Goal: Information Seeking & Learning: Learn about a topic

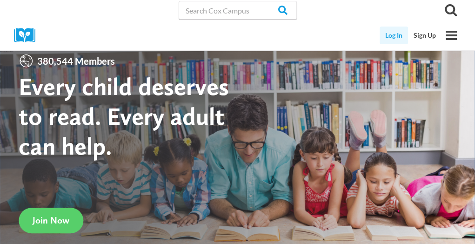
click at [390, 36] on link "Log In" at bounding box center [394, 36] width 28 height 18
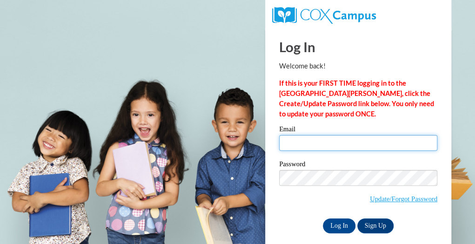
click at [353, 150] on input "Email" at bounding box center [358, 143] width 158 height 16
type input "katherine.coughlin@rusd.org"
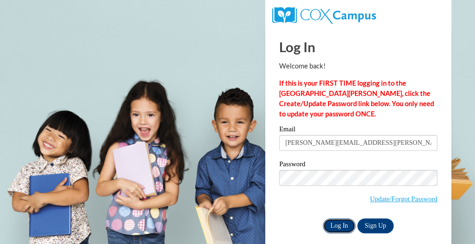
click at [343, 223] on input "Log In" at bounding box center [339, 225] width 33 height 15
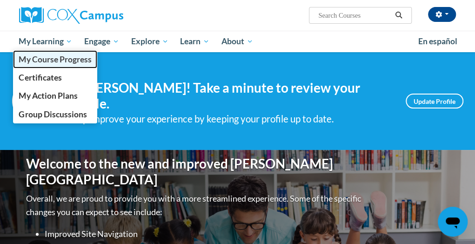
click at [49, 52] on link "My Course Progress" at bounding box center [55, 59] width 85 height 18
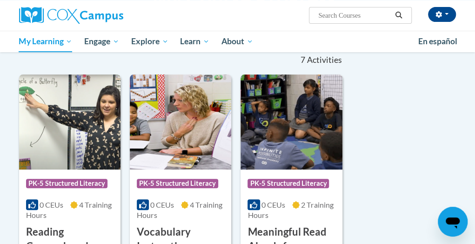
scroll to position [92, 0]
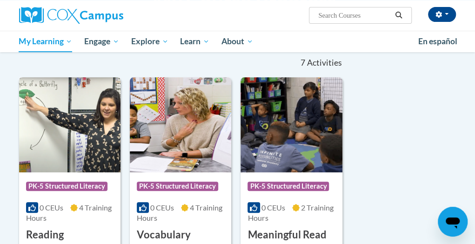
click at [66, 121] on img at bounding box center [70, 124] width 102 height 95
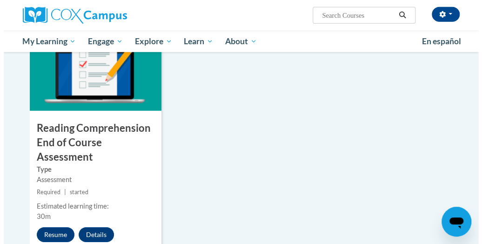
scroll to position [1069, 0]
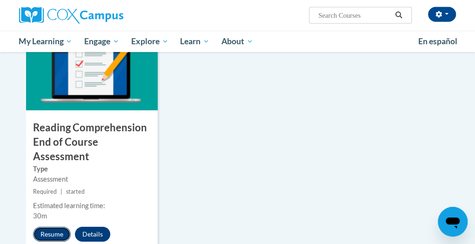
click at [47, 227] on button "Resume" at bounding box center [52, 234] width 38 height 15
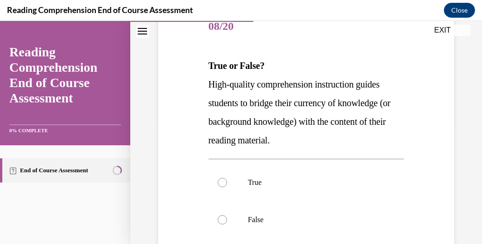
scroll to position [128, 0]
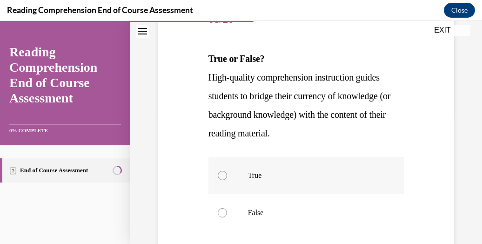
click at [216, 178] on label "True" at bounding box center [307, 175] width 196 height 37
click at [218, 178] on input "True" at bounding box center [222, 175] width 9 height 9
radio input "true"
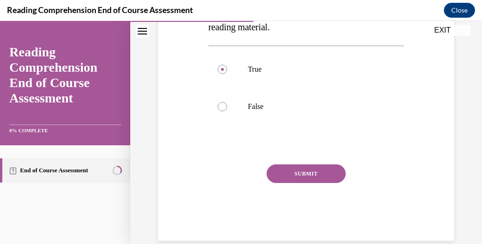
click at [294, 176] on button "SUBMIT" at bounding box center [306, 173] width 79 height 19
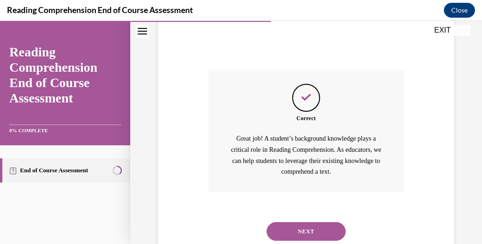
scroll to position [358, 0]
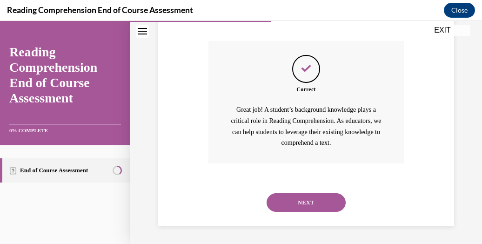
click at [291, 193] on button "NEXT" at bounding box center [306, 202] width 79 height 19
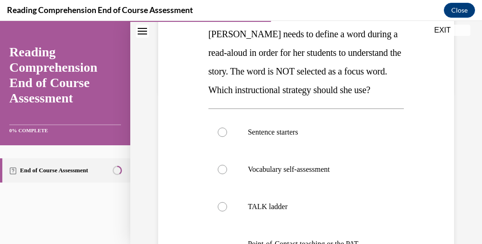
scroll to position [163, 0]
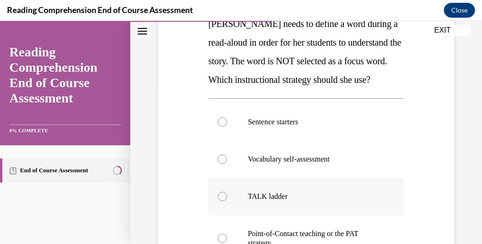
click at [230, 210] on label "TALK ladder" at bounding box center [307, 196] width 196 height 37
click at [227, 201] on input "TALK ladder" at bounding box center [222, 196] width 9 height 9
radio input "true"
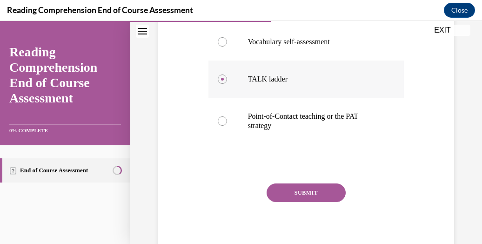
scroll to position [281, 0]
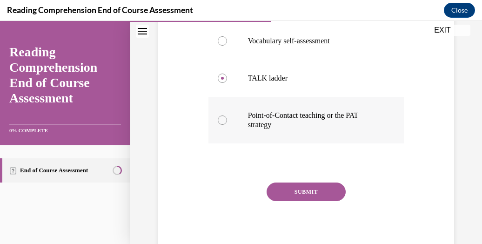
click at [226, 143] on label "Point-of-Contact teaching or the PAT strategy" at bounding box center [307, 120] width 196 height 47
click at [226, 125] on input "Point-of-Contact teaching or the PAT strategy" at bounding box center [222, 119] width 9 height 9
radio input "true"
click at [288, 227] on div "SUBMIT" at bounding box center [307, 206] width 196 height 47
click at [287, 201] on button "SUBMIT" at bounding box center [306, 192] width 79 height 19
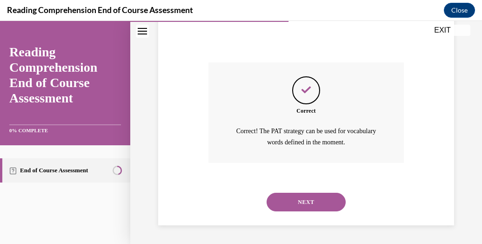
scroll to position [419, 0]
click at [287, 201] on button "NEXT" at bounding box center [306, 202] width 79 height 19
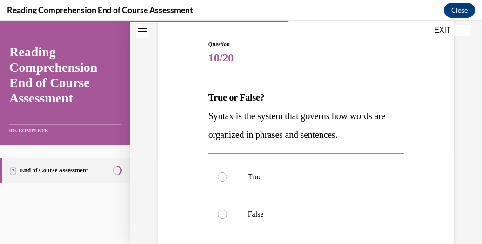
scroll to position [90, 0]
click at [211, 181] on label "True" at bounding box center [307, 176] width 196 height 37
click at [218, 181] on input "True" at bounding box center [222, 176] width 9 height 9
radio input "true"
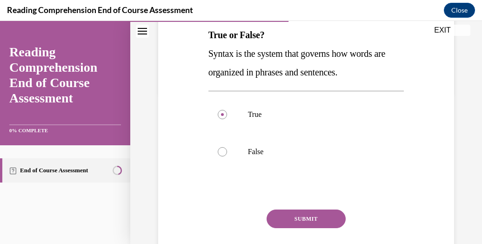
click at [300, 224] on button "SUBMIT" at bounding box center [306, 219] width 79 height 19
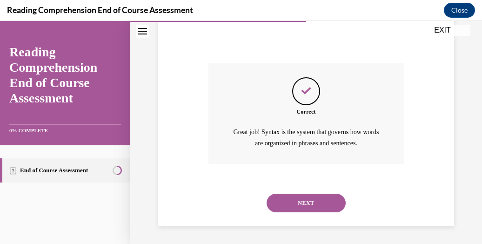
scroll to position [298, 0]
click at [298, 204] on button "NEXT" at bounding box center [306, 203] width 79 height 19
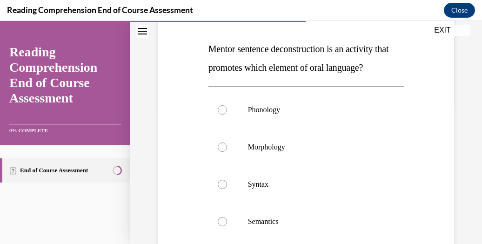
scroll to position [145, 0]
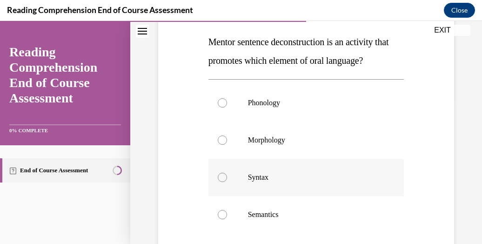
click at [222, 177] on div at bounding box center [222, 177] width 9 height 9
click at [222, 177] on input "Syntax" at bounding box center [222, 177] width 9 height 9
radio input "true"
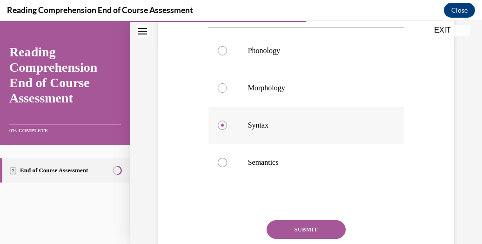
scroll to position [229, 0]
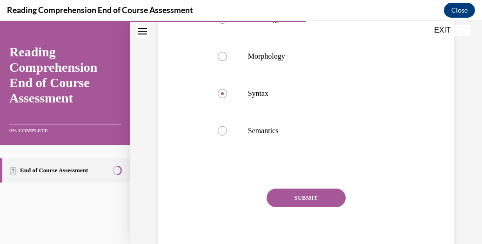
click at [302, 204] on button "SUBMIT" at bounding box center [306, 198] width 79 height 19
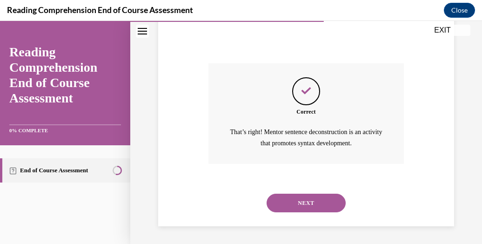
click at [302, 204] on button "NEXT" at bounding box center [306, 203] width 79 height 19
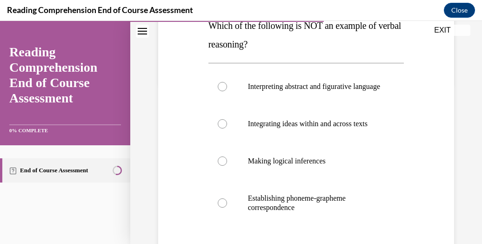
scroll to position [162, 0]
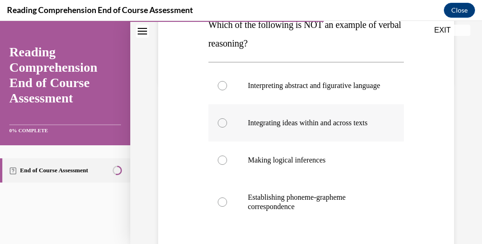
click at [224, 128] on div at bounding box center [222, 122] width 9 height 9
click at [224, 128] on input "Integrating ideas within and across texts" at bounding box center [222, 122] width 9 height 9
radio input "true"
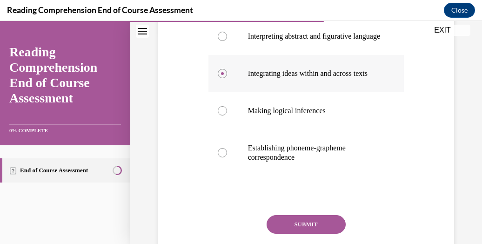
scroll to position [214, 0]
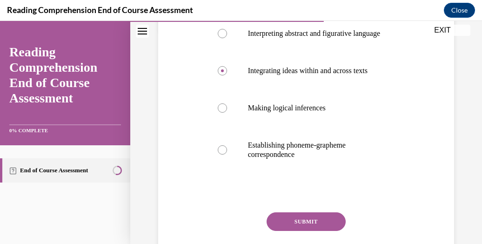
click at [324, 231] on button "SUBMIT" at bounding box center [306, 221] width 79 height 19
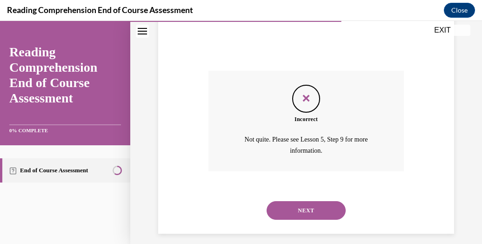
scroll to position [360, 0]
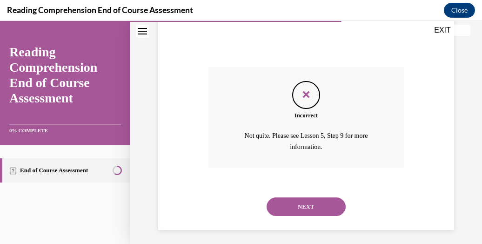
click at [296, 216] on button "NEXT" at bounding box center [306, 206] width 79 height 19
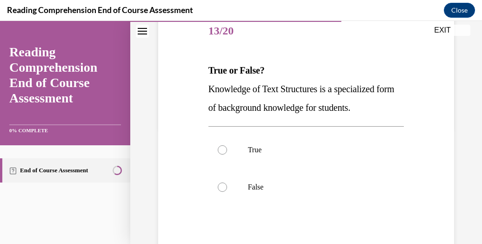
scroll to position [117, 0]
click at [222, 148] on div at bounding box center [222, 149] width 9 height 9
click at [222, 148] on input "True" at bounding box center [222, 149] width 9 height 9
radio input "true"
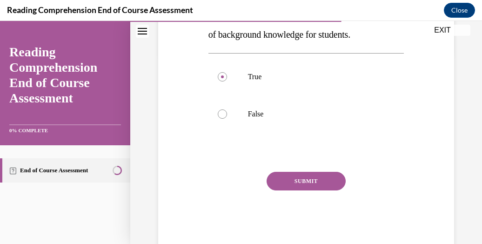
click at [294, 183] on button "SUBMIT" at bounding box center [306, 181] width 79 height 19
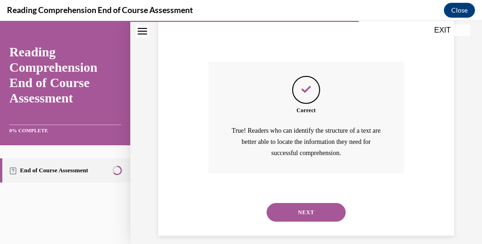
scroll to position [309, 0]
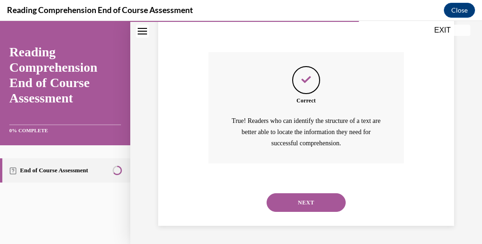
click at [293, 208] on button "NEXT" at bounding box center [306, 202] width 79 height 19
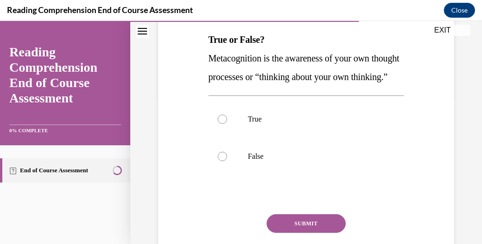
scroll to position [148, 0]
click at [220, 123] on div at bounding box center [222, 118] width 9 height 9
click at [220, 123] on input "True" at bounding box center [222, 118] width 9 height 9
radio input "true"
click at [295, 232] on button "SUBMIT" at bounding box center [306, 223] width 79 height 19
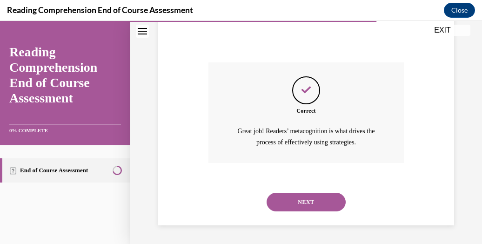
scroll to position [316, 0]
click at [295, 197] on button "NEXT" at bounding box center [306, 202] width 79 height 19
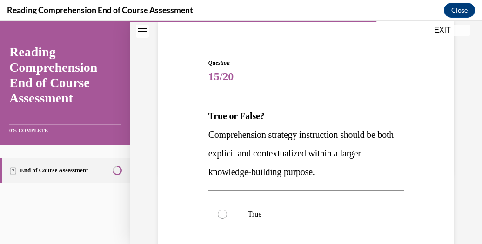
scroll to position [71, 0]
click at [221, 208] on label "True" at bounding box center [307, 213] width 196 height 37
click at [221, 209] on input "True" at bounding box center [222, 213] width 9 height 9
radio input "true"
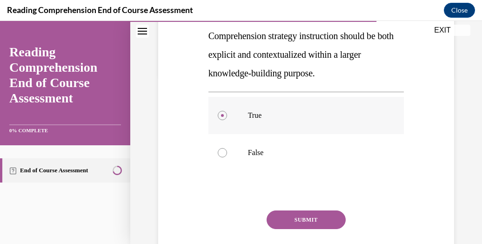
scroll to position [170, 0]
click at [294, 218] on button "SUBMIT" at bounding box center [306, 219] width 79 height 19
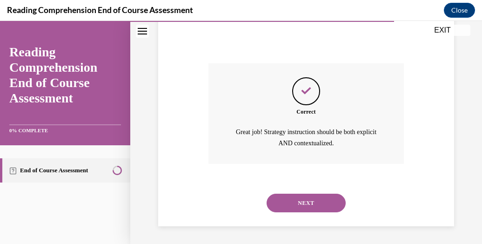
scroll to position [317, 0]
click at [289, 202] on button "NEXT" at bounding box center [306, 203] width 79 height 19
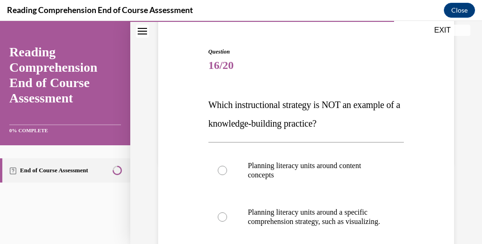
scroll to position [85, 0]
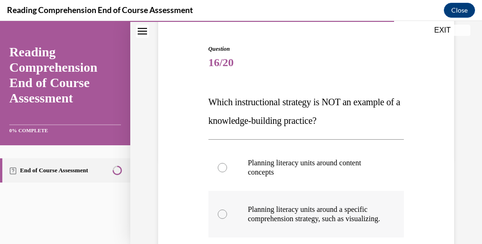
click at [219, 218] on div at bounding box center [222, 214] width 9 height 9
click at [219, 218] on input "Planning literacy units around a specific comprehension strategy, such as visua…" at bounding box center [222, 214] width 9 height 9
radio input "true"
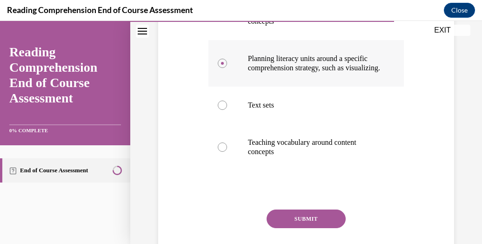
scroll to position [240, 0]
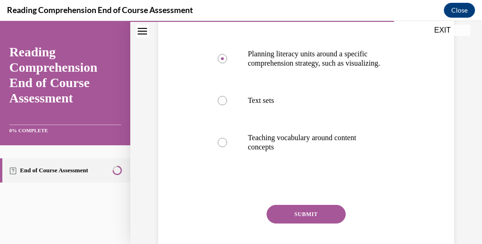
click at [287, 224] on button "SUBMIT" at bounding box center [306, 214] width 79 height 19
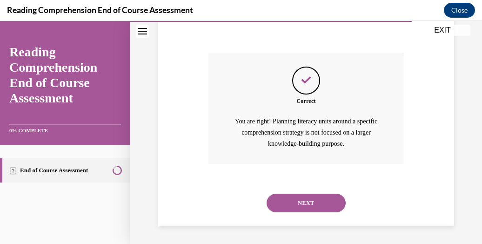
scroll to position [402, 0]
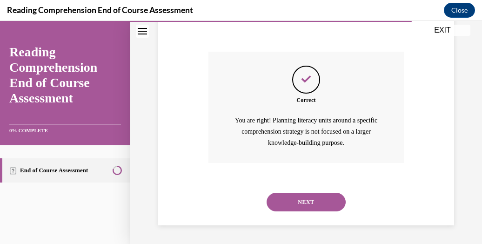
click at [285, 201] on button "NEXT" at bounding box center [306, 202] width 79 height 19
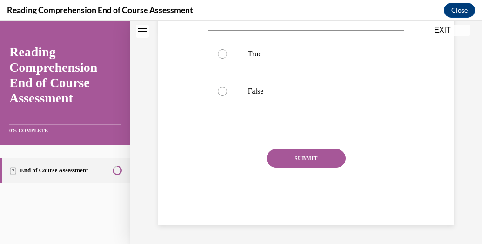
scroll to position [5, 0]
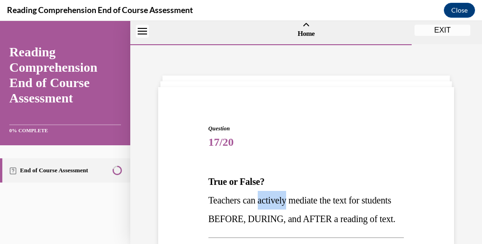
click at [285, 201] on p "Teachers can actively mediate the text for students BEFORE, DURING, and AFTER a…" at bounding box center [307, 209] width 196 height 37
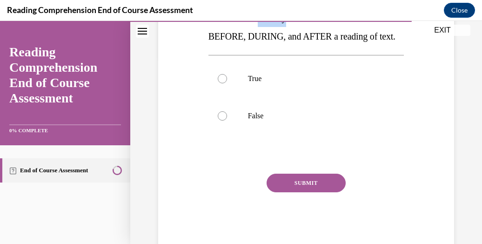
scroll to position [193, 0]
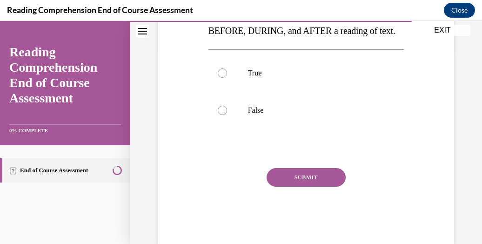
click at [285, 187] on button "SUBMIT" at bounding box center [306, 177] width 79 height 19
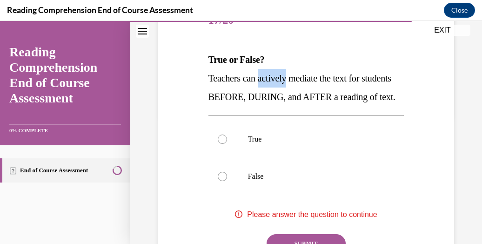
scroll to position [128, 0]
click at [224, 150] on label "True" at bounding box center [307, 138] width 196 height 37
click at [224, 143] on input "True" at bounding box center [222, 138] width 9 height 9
radio input "true"
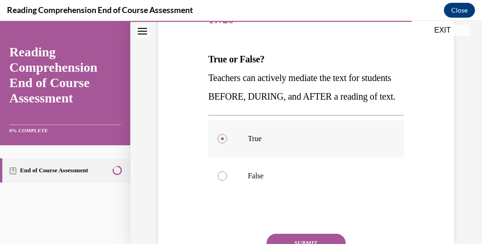
scroll to position [175, 0]
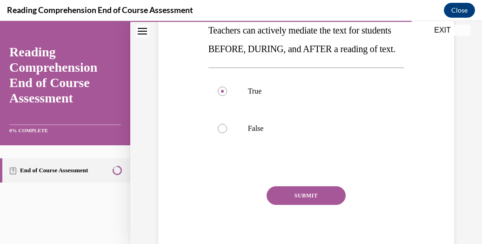
click at [296, 205] on button "SUBMIT" at bounding box center [306, 195] width 79 height 19
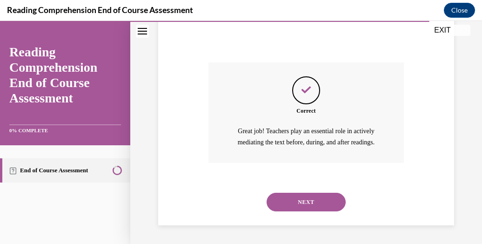
scroll to position [317, 0]
drag, startPoint x: 296, startPoint y: 218, endPoint x: 215, endPoint y: 203, distance: 82.0
click at [215, 203] on div "NEXT" at bounding box center [307, 201] width 196 height 37
click at [313, 200] on button "NEXT" at bounding box center [306, 202] width 79 height 19
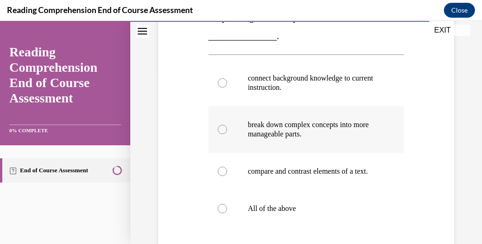
scroll to position [171, 0]
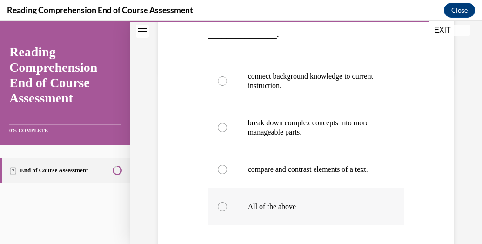
click at [216, 213] on label "All of the above" at bounding box center [307, 206] width 196 height 37
click at [218, 211] on input "All of the above" at bounding box center [222, 206] width 9 height 9
radio input "true"
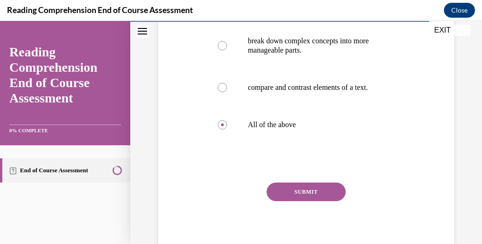
click at [299, 201] on button "SUBMIT" at bounding box center [306, 192] width 79 height 19
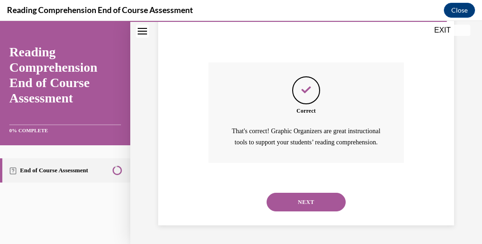
click at [299, 208] on button "NEXT" at bounding box center [306, 202] width 79 height 19
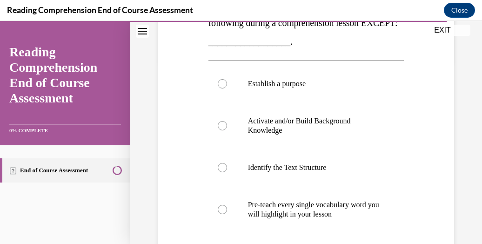
scroll to position [188, 0]
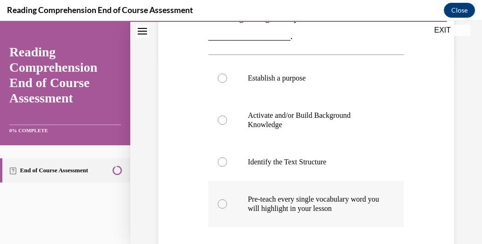
click at [220, 202] on div at bounding box center [222, 203] width 9 height 9
click at [220, 202] on input "Pre-teach every single vocabulary word you will highlight in your lesson" at bounding box center [222, 203] width 9 height 9
radio input "true"
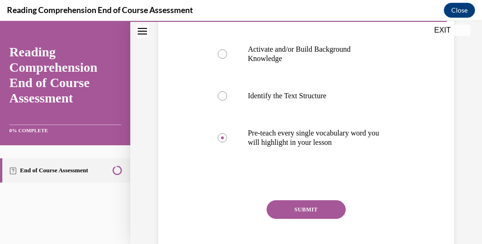
click at [288, 215] on button "SUBMIT" at bounding box center [306, 209] width 79 height 19
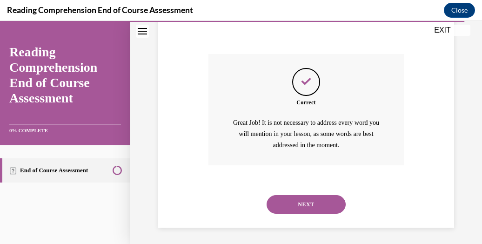
scroll to position [402, 0]
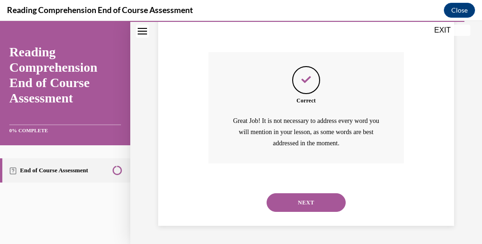
click at [288, 201] on button "NEXT" at bounding box center [306, 202] width 79 height 19
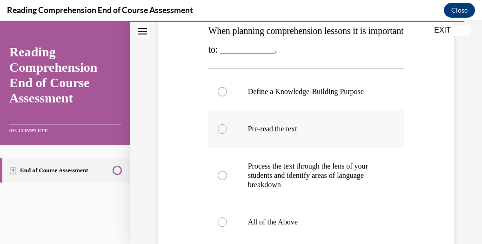
scroll to position [178, 0]
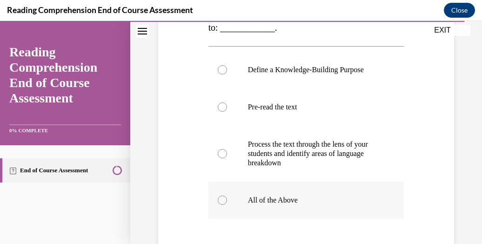
click at [222, 200] on div at bounding box center [222, 200] width 9 height 9
click at [222, 200] on input "All of the Above" at bounding box center [222, 200] width 9 height 9
radio input "true"
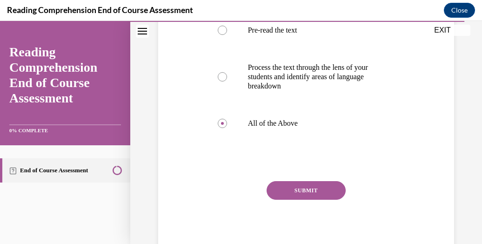
click at [277, 190] on button "SUBMIT" at bounding box center [306, 190] width 79 height 19
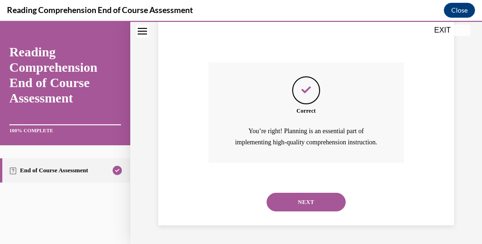
scroll to position [384, 0]
click at [277, 198] on button "NEXT" at bounding box center [306, 202] width 79 height 19
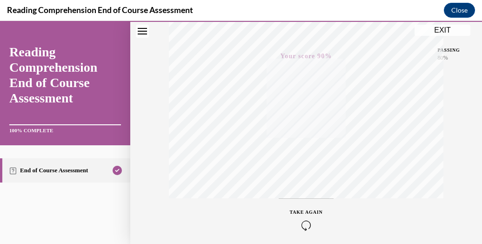
scroll to position [254, 0]
click at [451, 31] on button "EXIT" at bounding box center [443, 30] width 56 height 11
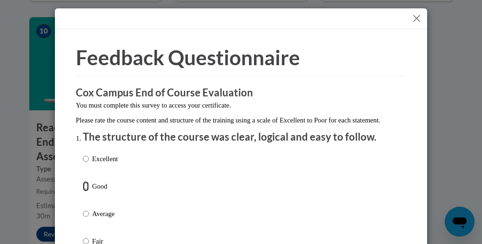
click at [84, 191] on input "Good" at bounding box center [86, 186] width 6 height 10
radio input "true"
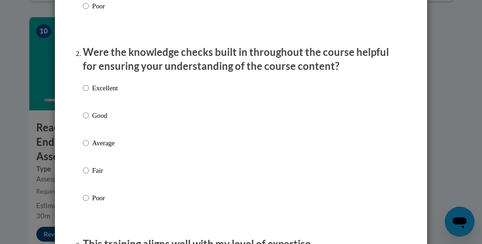
scroll to position [266, 0]
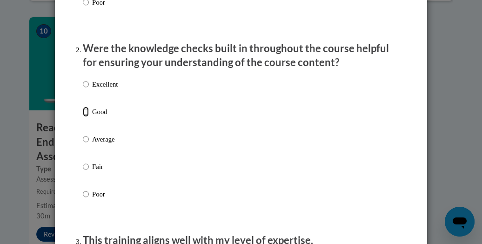
click at [83, 117] on input "Good" at bounding box center [86, 112] width 6 height 10
radio input "true"
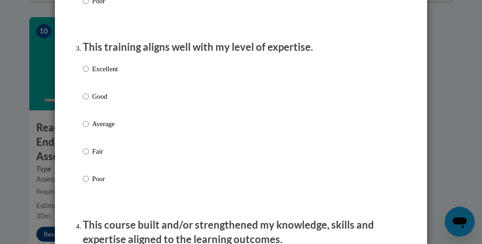
scroll to position [460, 0]
click at [83, 101] on input "Good" at bounding box center [86, 96] width 6 height 10
radio input "true"
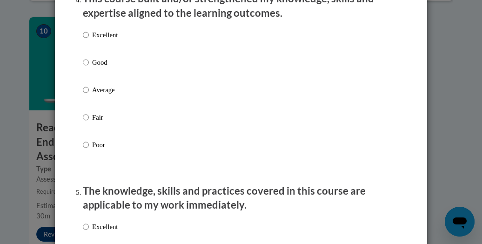
scroll to position [687, 0]
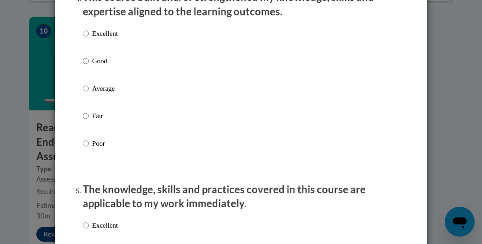
click at [83, 79] on label "Good" at bounding box center [100, 68] width 35 height 25
click at [83, 66] on input "Good" at bounding box center [86, 61] width 6 height 10
radio input "true"
click at [83, 94] on input "Average" at bounding box center [86, 88] width 6 height 10
radio input "true"
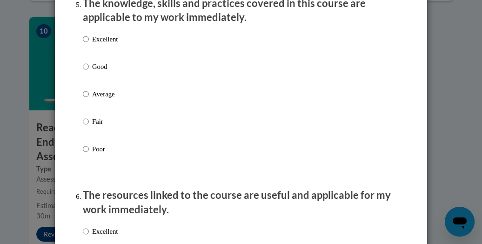
scroll to position [874, 0]
click at [83, 71] on input "Good" at bounding box center [86, 66] width 6 height 10
radio input "true"
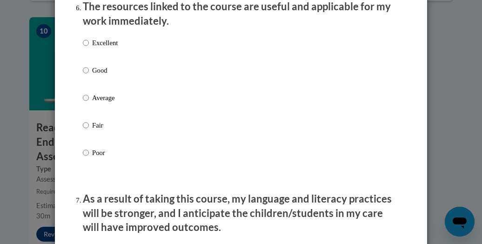
scroll to position [1063, 0]
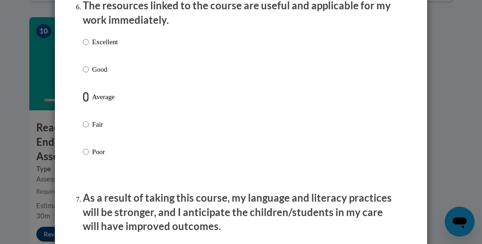
click at [83, 102] on input "Average" at bounding box center [86, 97] width 6 height 10
radio input "true"
click at [83, 102] on input "Average" at bounding box center [86, 97] width 6 height 10
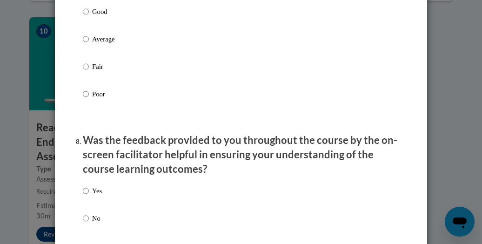
scroll to position [1329, 0]
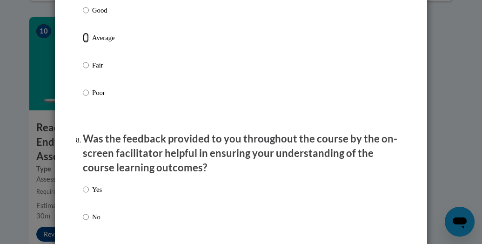
click at [83, 43] on input "Average" at bounding box center [86, 38] width 6 height 10
radio input "true"
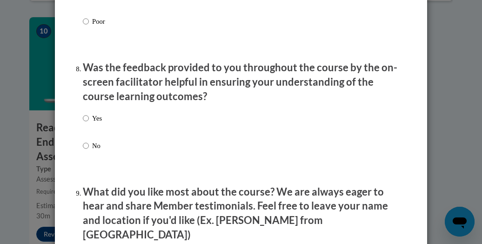
scroll to position [1405, 0]
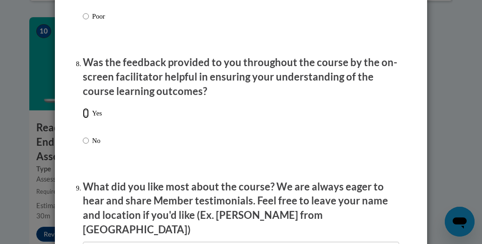
click at [83, 118] on input "Yes" at bounding box center [86, 113] width 6 height 10
radio input "true"
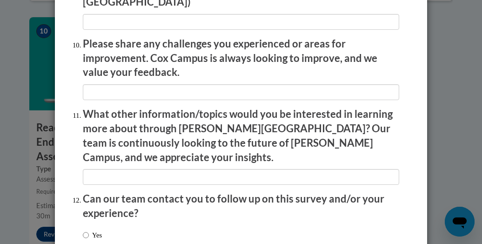
scroll to position [1692, 0]
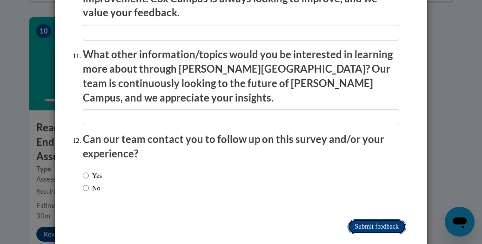
click at [373, 219] on input "Submit feedback" at bounding box center [377, 226] width 59 height 15
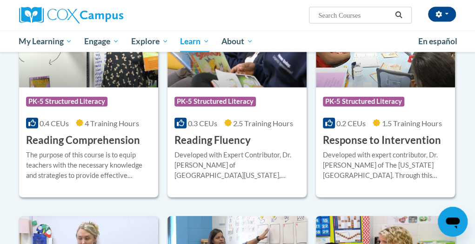
scroll to position [853, 0]
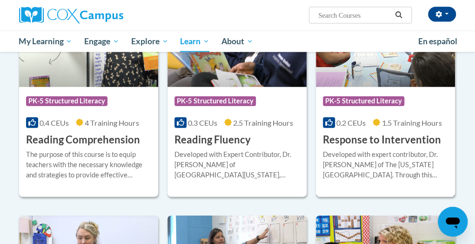
click at [361, 143] on h3 "Response to Intervention" at bounding box center [382, 140] width 118 height 14
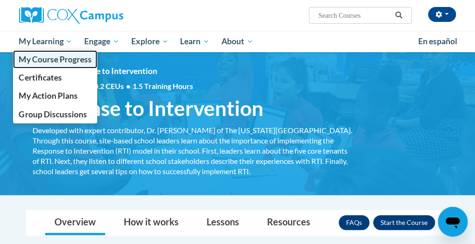
click at [43, 61] on span "My Course Progress" at bounding box center [55, 59] width 73 height 10
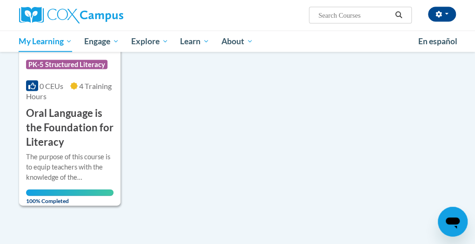
scroll to position [781, 0]
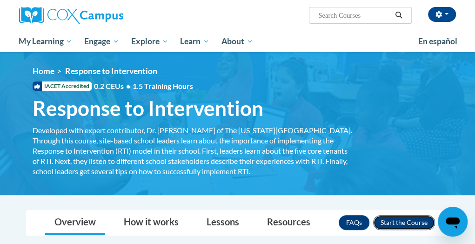
click at [383, 224] on button "Enroll" at bounding box center [404, 222] width 62 height 15
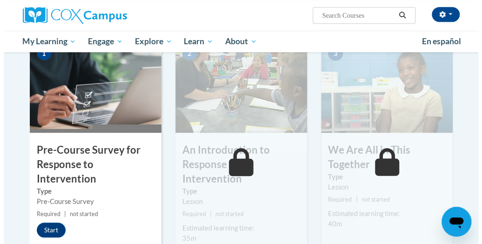
scroll to position [205, 0]
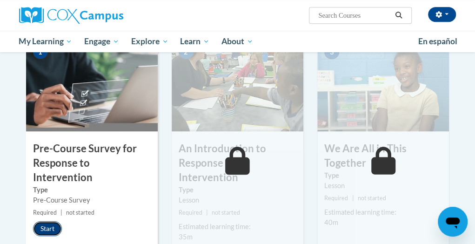
click at [51, 221] on button "Start" at bounding box center [47, 228] width 29 height 15
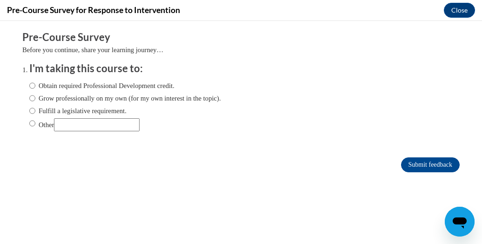
scroll to position [0, 0]
click at [29, 109] on label "Fulfill a legislative requirement." at bounding box center [77, 111] width 97 height 10
click at [29, 109] on input "Fulfill a legislative requirement." at bounding box center [32, 111] width 6 height 10
radio input "true"
click at [403, 162] on input "Submit feedback" at bounding box center [430, 164] width 59 height 15
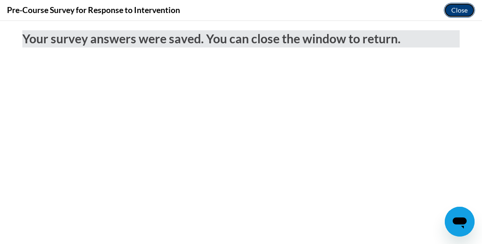
click at [455, 17] on button "Close" at bounding box center [459, 10] width 31 height 15
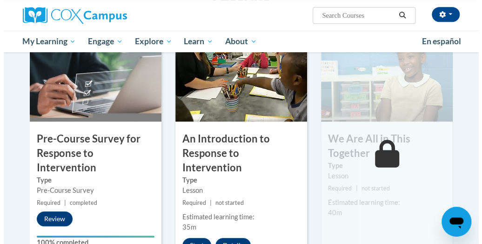
scroll to position [243, 0]
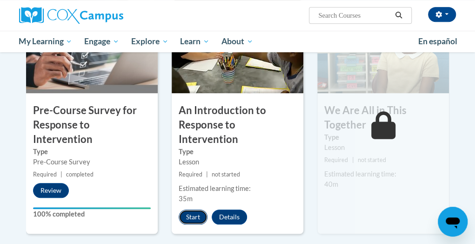
click at [188, 210] on button "Start" at bounding box center [193, 217] width 29 height 15
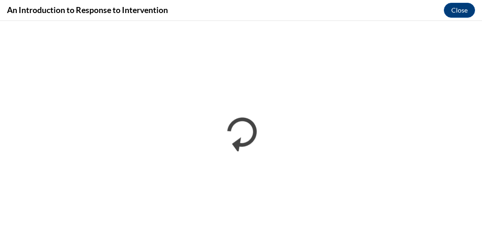
scroll to position [0, 0]
